Goal: Task Accomplishment & Management: Manage account settings

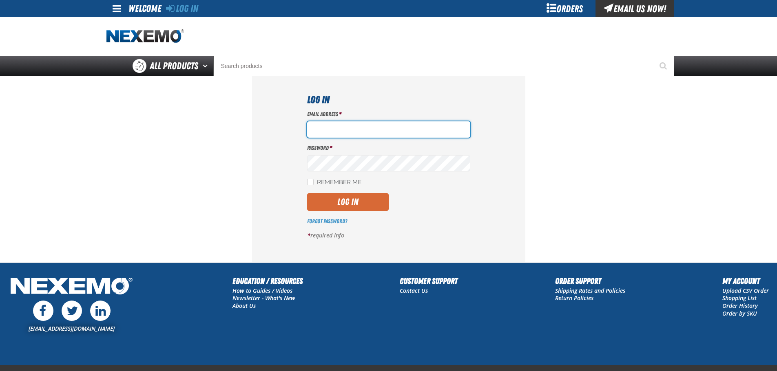
type input "[EMAIL_ADDRESS][DOMAIN_NAME]"
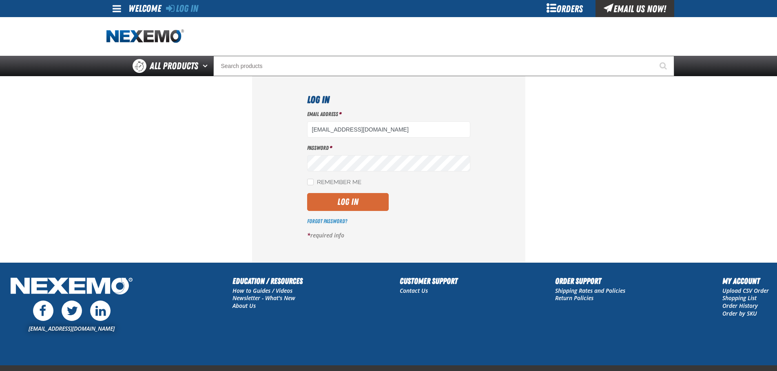
click at [356, 203] on button "Log In" at bounding box center [348, 202] width 82 height 18
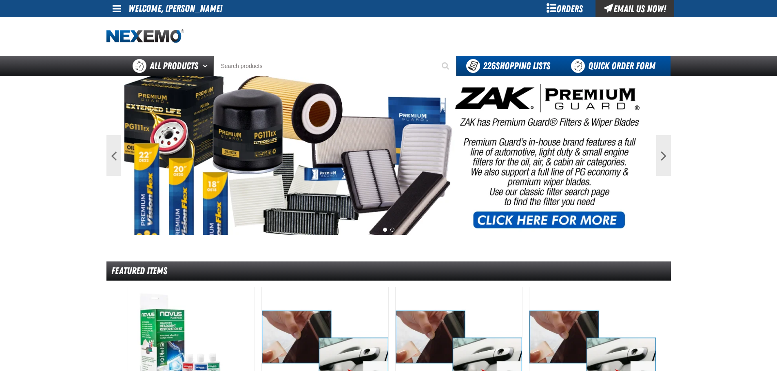
click at [604, 62] on link "Quick Order Form" at bounding box center [615, 66] width 111 height 20
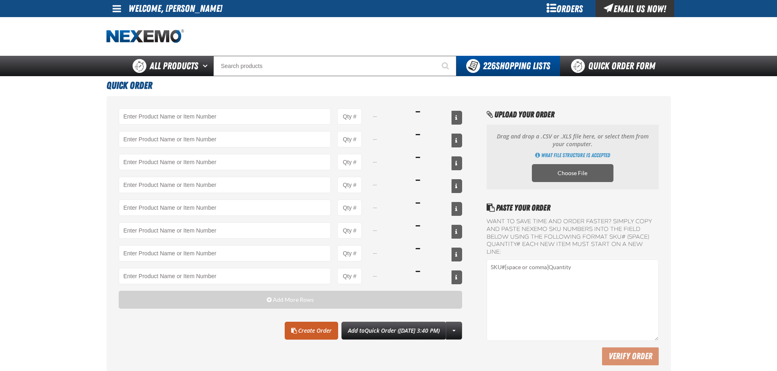
click at [558, 8] on div "Orders" at bounding box center [564, 8] width 61 height 17
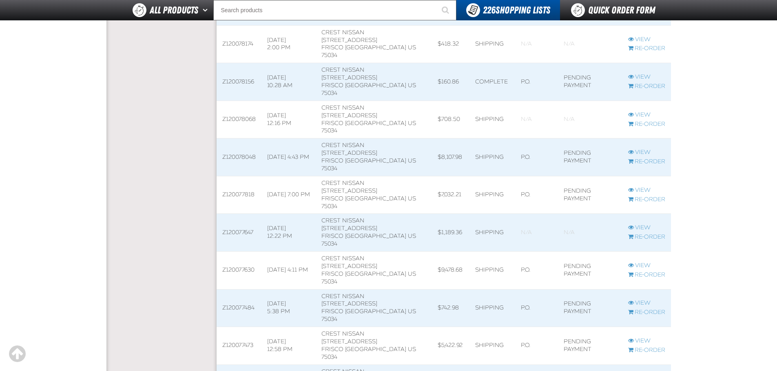
scroll to position [1183, 0]
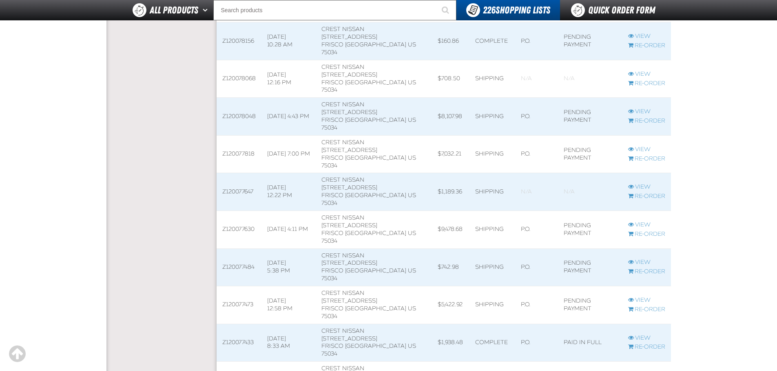
click at [634, 371] on link "View" at bounding box center [646, 376] width 37 height 8
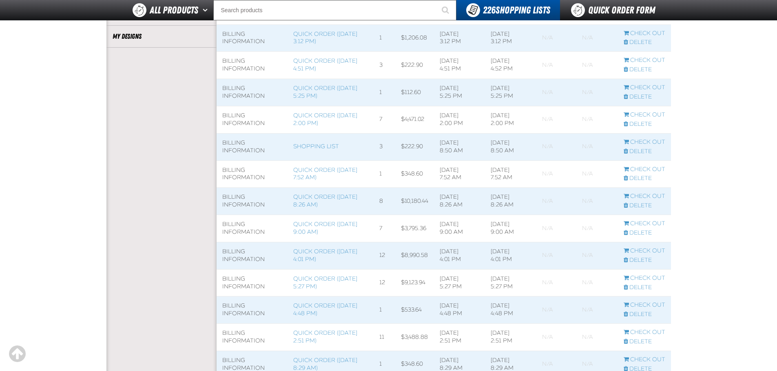
scroll to position [63, 0]
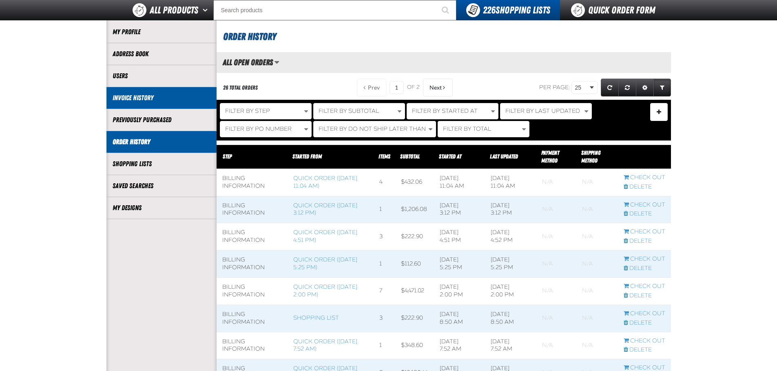
click at [128, 98] on link "Invoice History" at bounding box center [162, 97] width 98 height 9
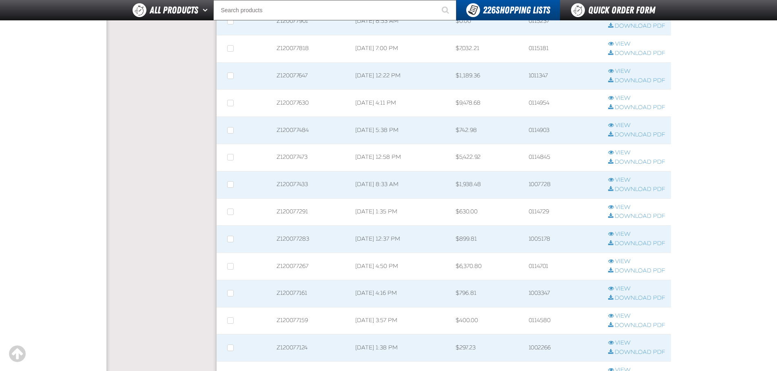
scroll to position [245, 0]
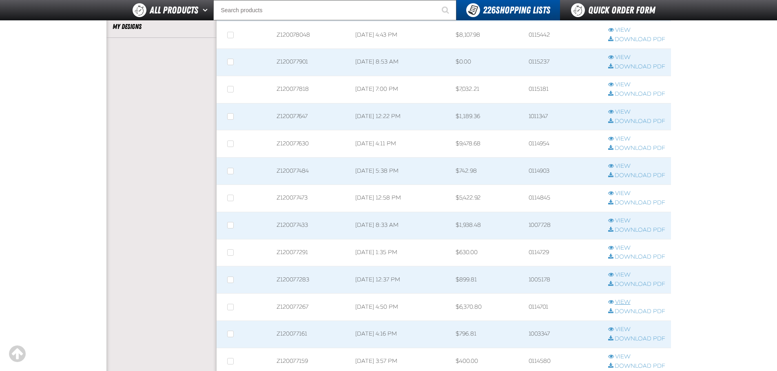
click at [615, 302] on link "View" at bounding box center [636, 303] width 57 height 8
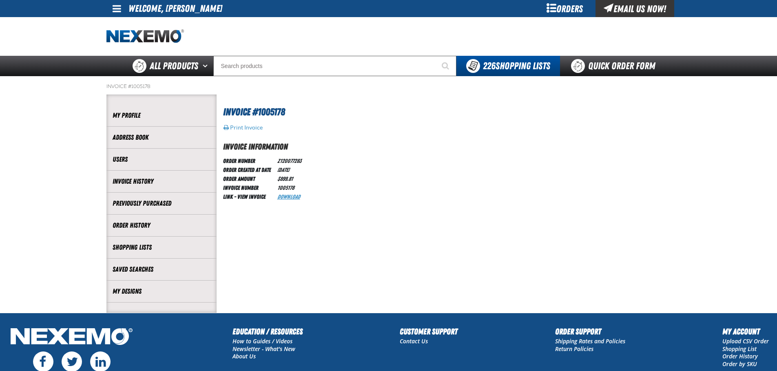
click at [281, 199] on link "Download" at bounding box center [288, 197] width 23 height 7
click at [254, 128] on button "Print Invoice" at bounding box center [243, 127] width 40 height 7
click at [287, 197] on link "Download" at bounding box center [288, 197] width 23 height 7
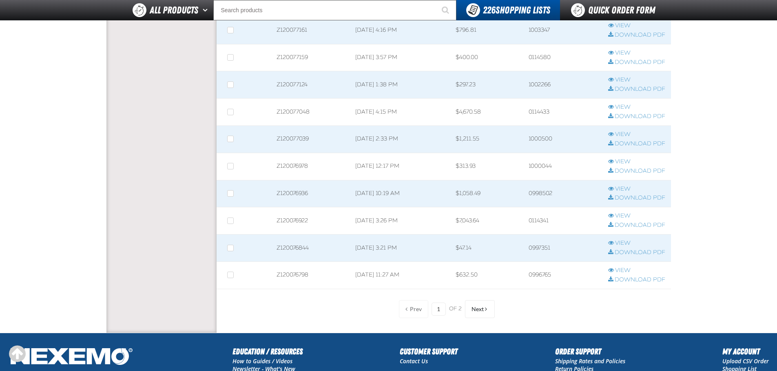
scroll to position [667, 0]
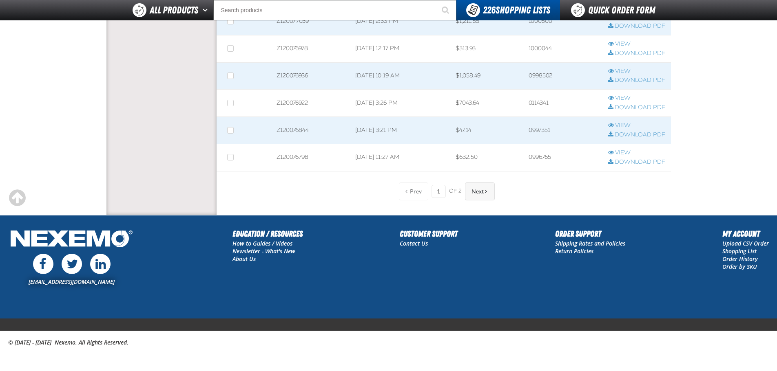
click at [480, 191] on span "Next" at bounding box center [477, 191] width 12 height 7
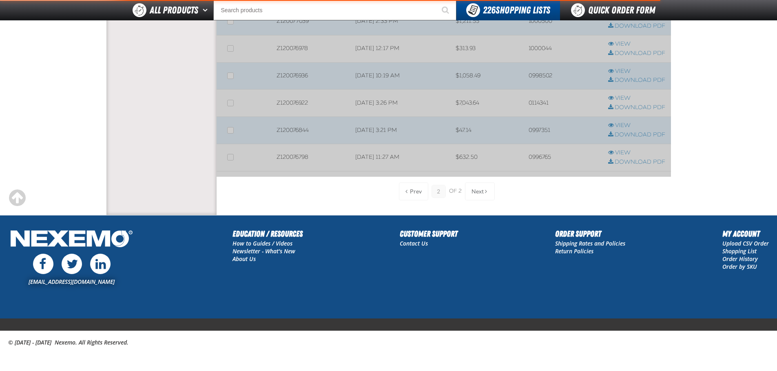
scroll to position [77, 0]
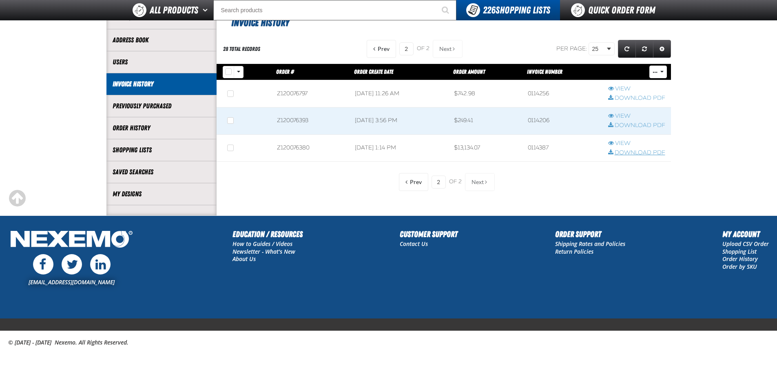
click at [632, 155] on link "Download PDF" at bounding box center [636, 153] width 57 height 8
click at [638, 127] on link "Download PDF" at bounding box center [636, 126] width 57 height 8
click at [360, 200] on section "Invoice History 28 total records Prev 2 of 2 Next" at bounding box center [444, 106] width 454 height 218
click at [623, 142] on link "View" at bounding box center [636, 144] width 57 height 8
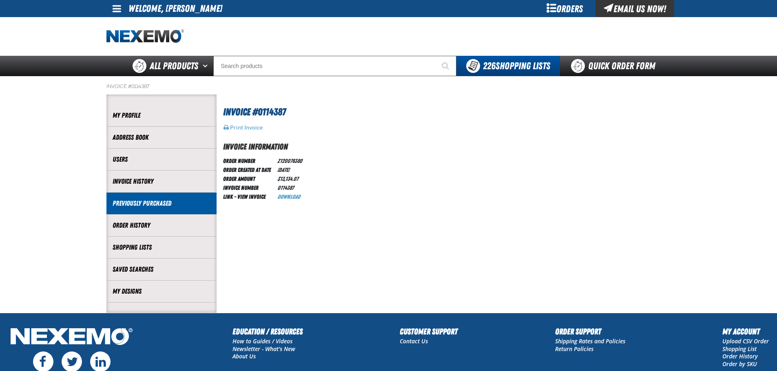
click at [148, 204] on link "Previously Purchased" at bounding box center [162, 203] width 98 height 9
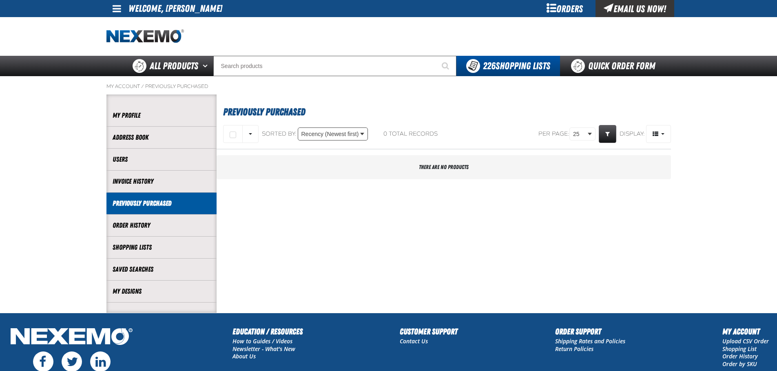
click at [322, 135] on body "Skip to Main Content Staging Site 5.1 Upgrade Site My Account My Account Suppor…" at bounding box center [388, 234] width 777 height 469
click at [339, 134] on body "Skip to Main Content Staging Site 5.1 Upgrade Site My Account My Account Suppor…" at bounding box center [388, 234] width 777 height 469
